Goal: Download file/media

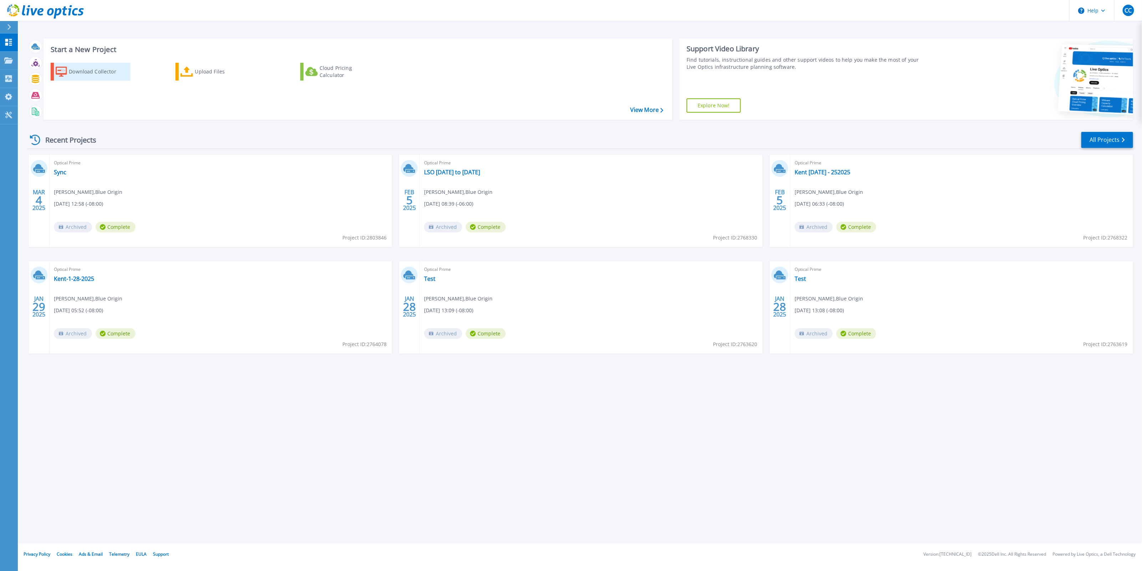
click at [91, 70] on div "Download Collector" at bounding box center [97, 72] width 57 height 14
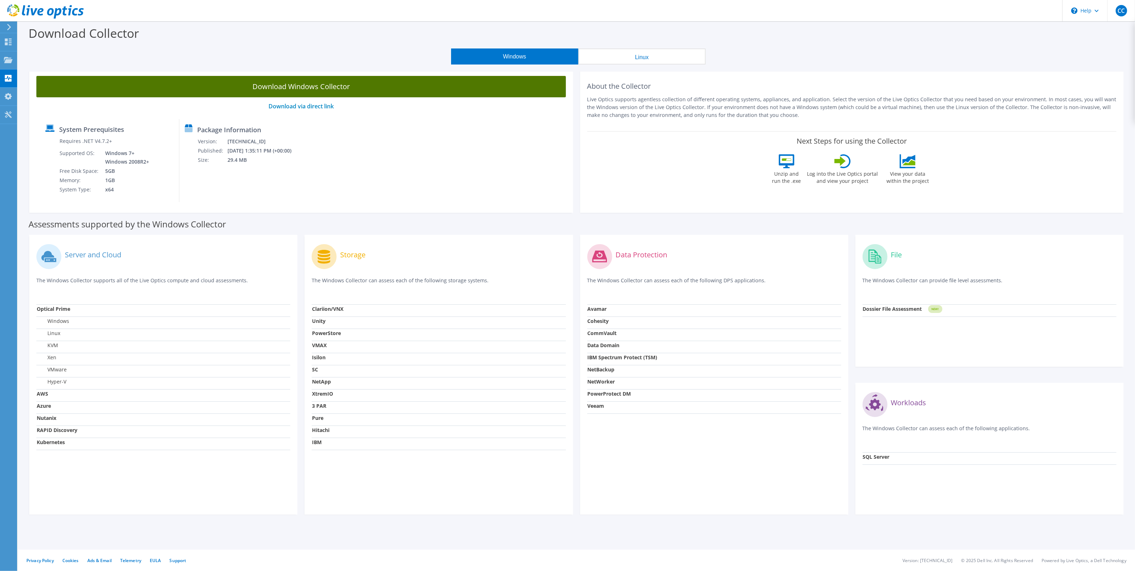
click at [315, 84] on link "Download Windows Collector" at bounding box center [300, 86] width 529 height 21
